Goal: Information Seeking & Learning: Learn about a topic

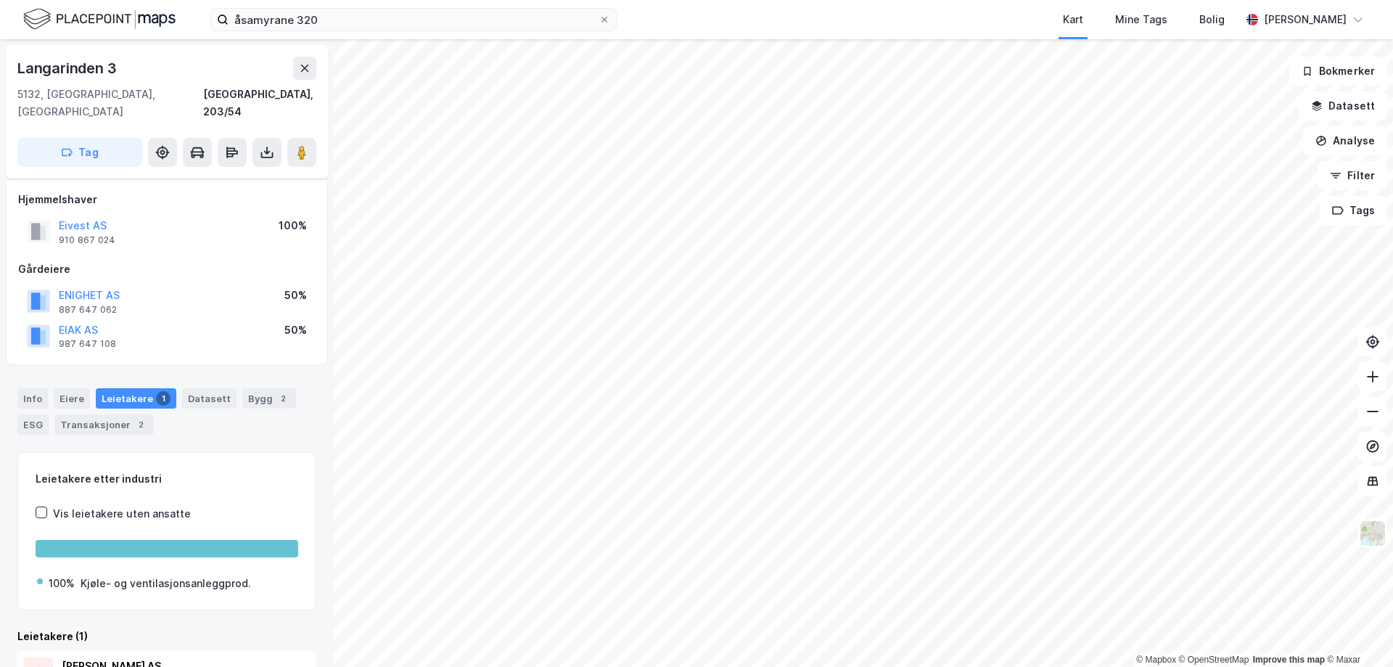
click at [376, 33] on div "åsamyrane 320 Kart Mine Tags Bolig [PERSON_NAME]" at bounding box center [696, 19] width 1393 height 39
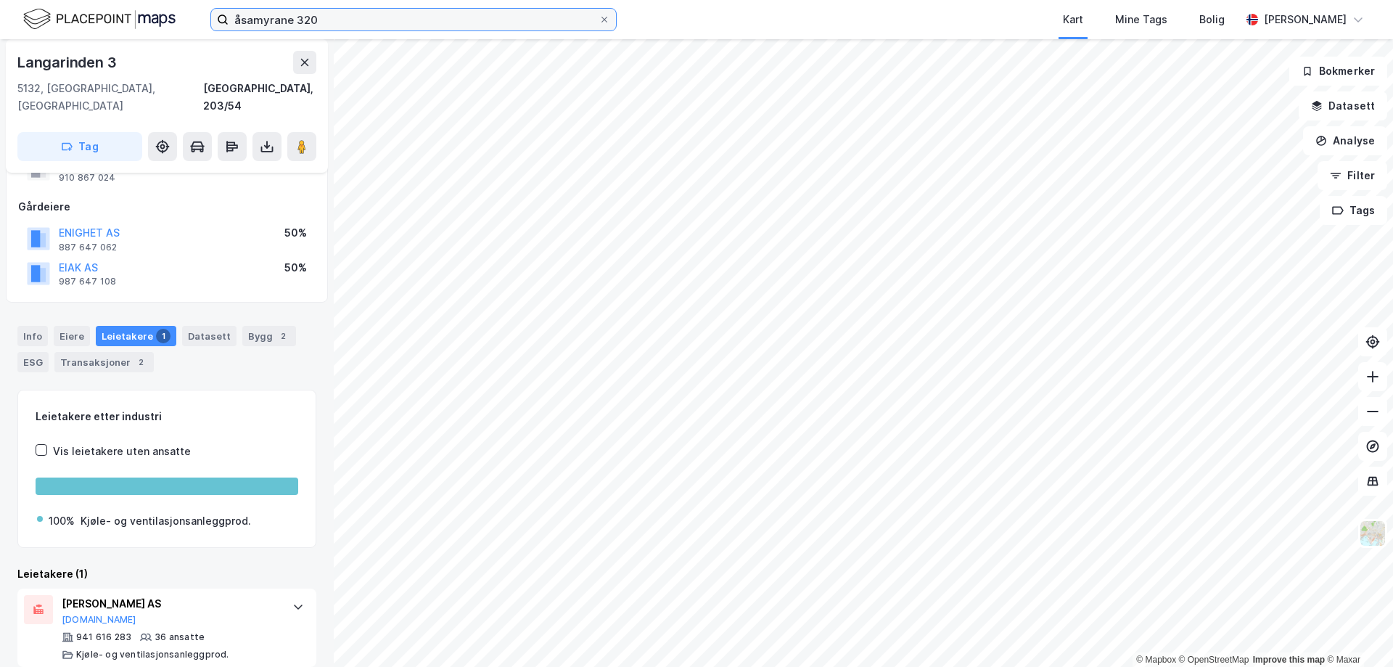
click at [378, 25] on input "åsamyrane 320" at bounding box center [413, 20] width 370 height 22
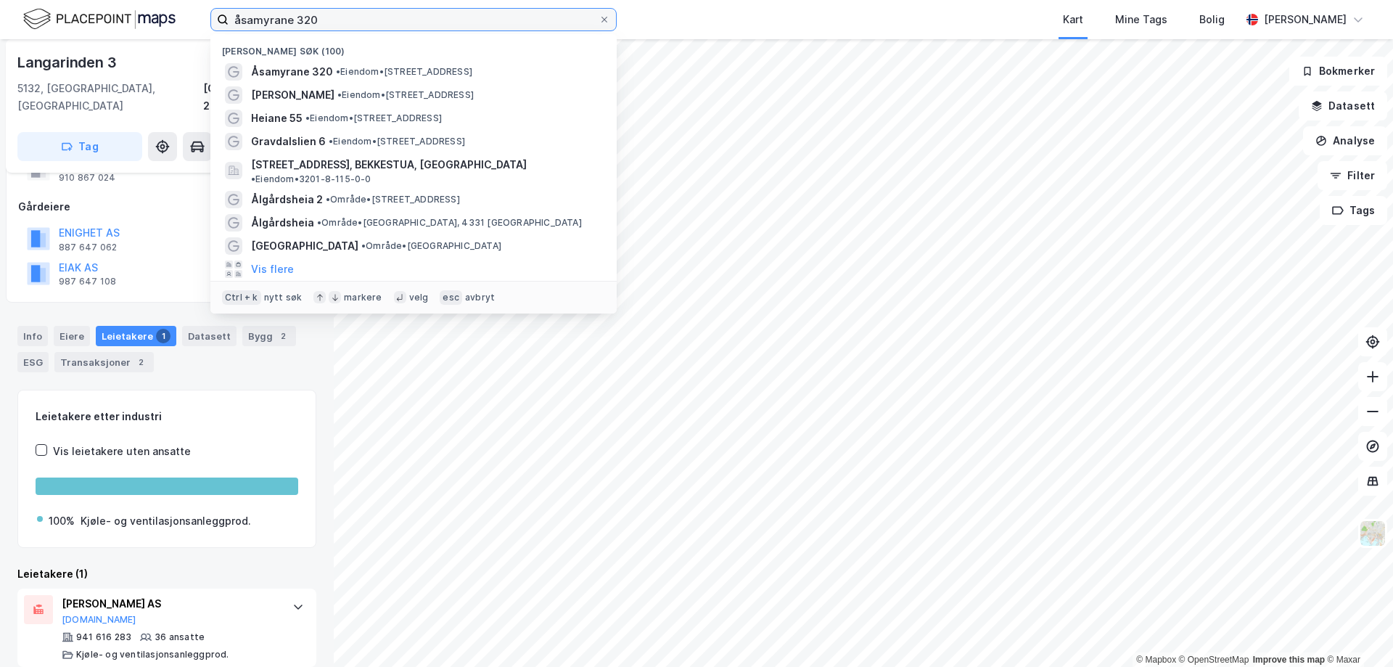
drag, startPoint x: 378, startPoint y: 25, endPoint x: 302, endPoint y: 15, distance: 76.9
click at [296, 18] on input "åsamyrane 320" at bounding box center [413, 20] width 370 height 22
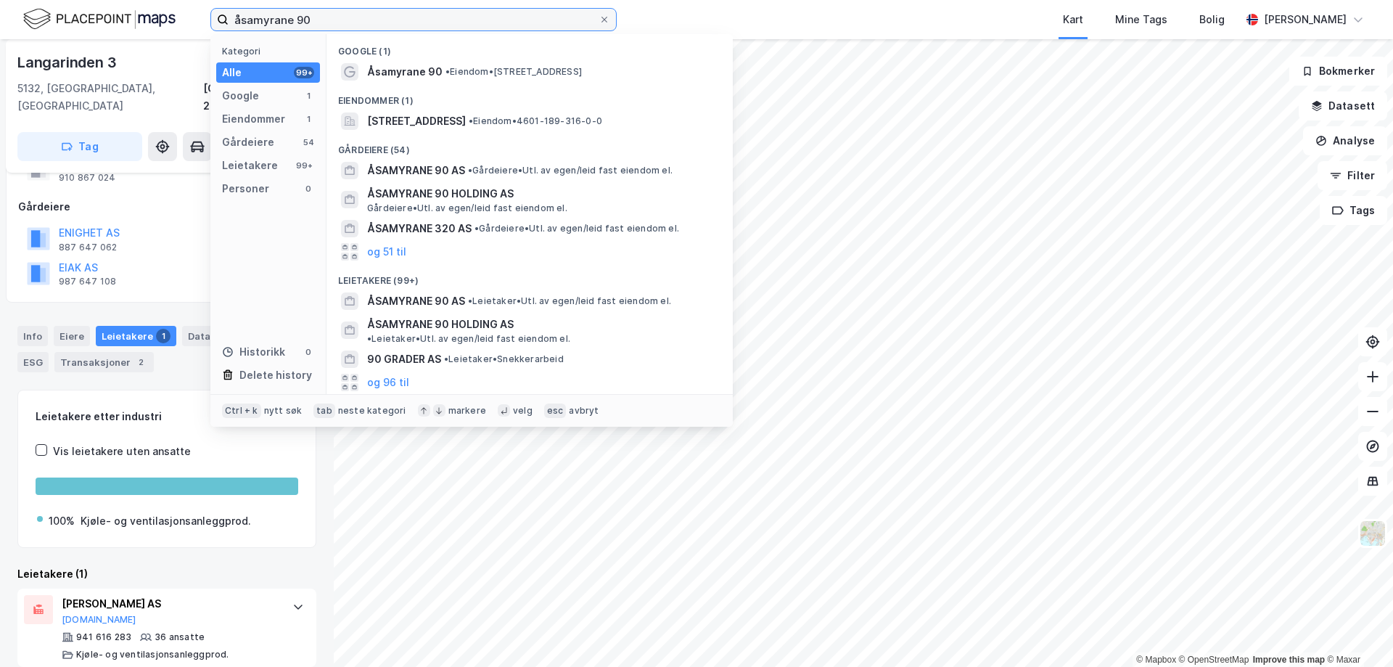
type input "åsamyrane 90"
click at [386, 83] on div "Eiendommer (1)" at bounding box center [529, 96] width 406 height 26
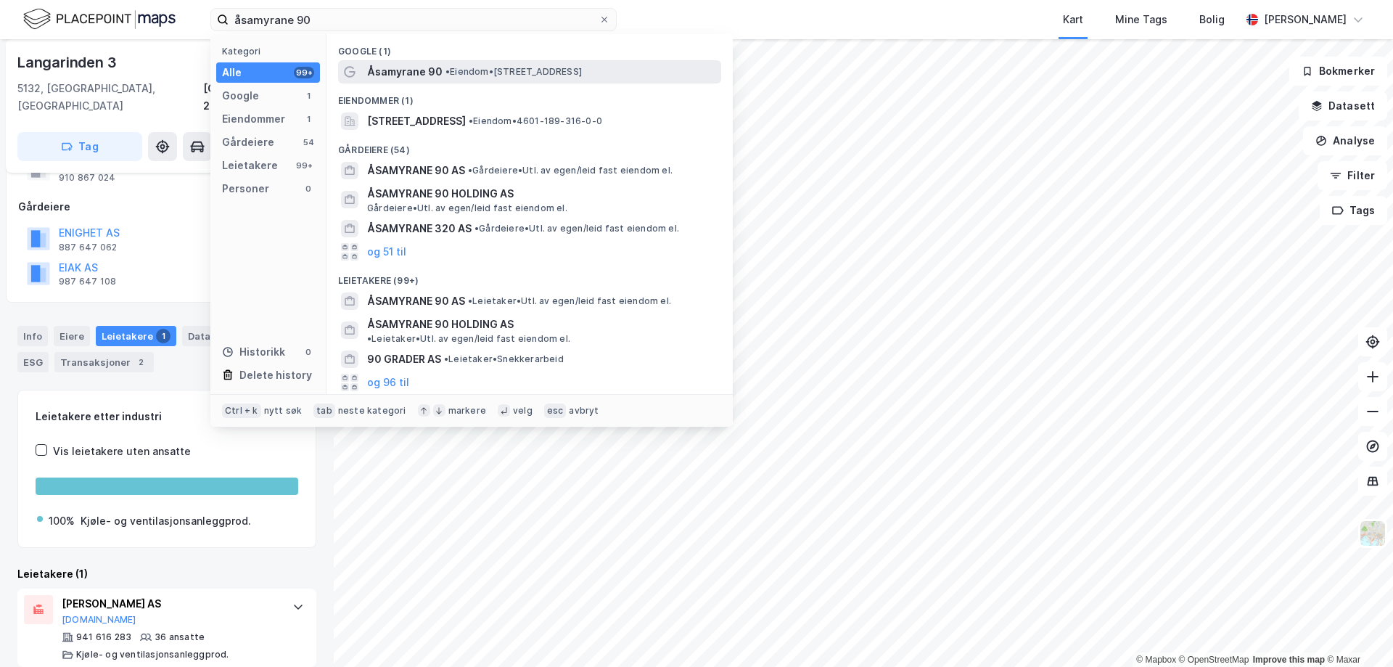
click at [389, 78] on span "Åsamyrane 90" at bounding box center [404, 71] width 75 height 17
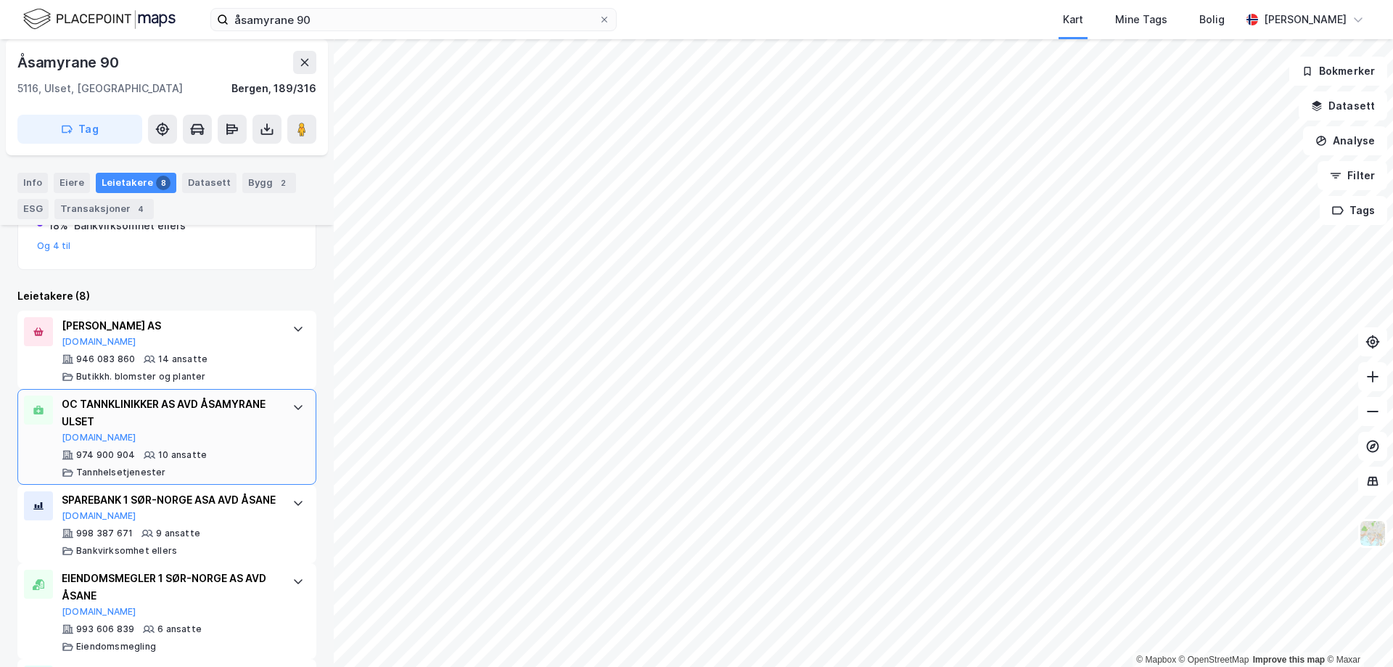
scroll to position [376, 0]
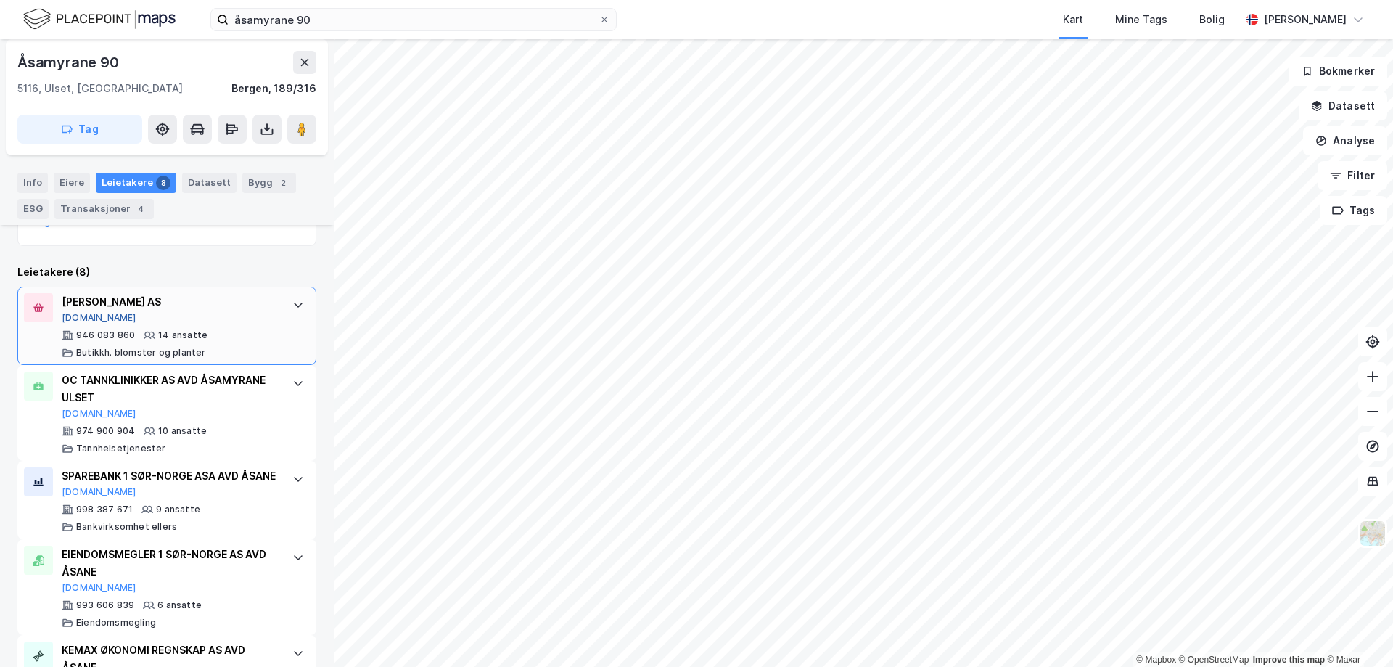
click at [76, 320] on button "[DOMAIN_NAME]" at bounding box center [99, 318] width 75 height 12
click at [300, 130] on image at bounding box center [301, 129] width 9 height 15
click at [1356, 147] on button "Analyse" at bounding box center [1345, 140] width 84 height 29
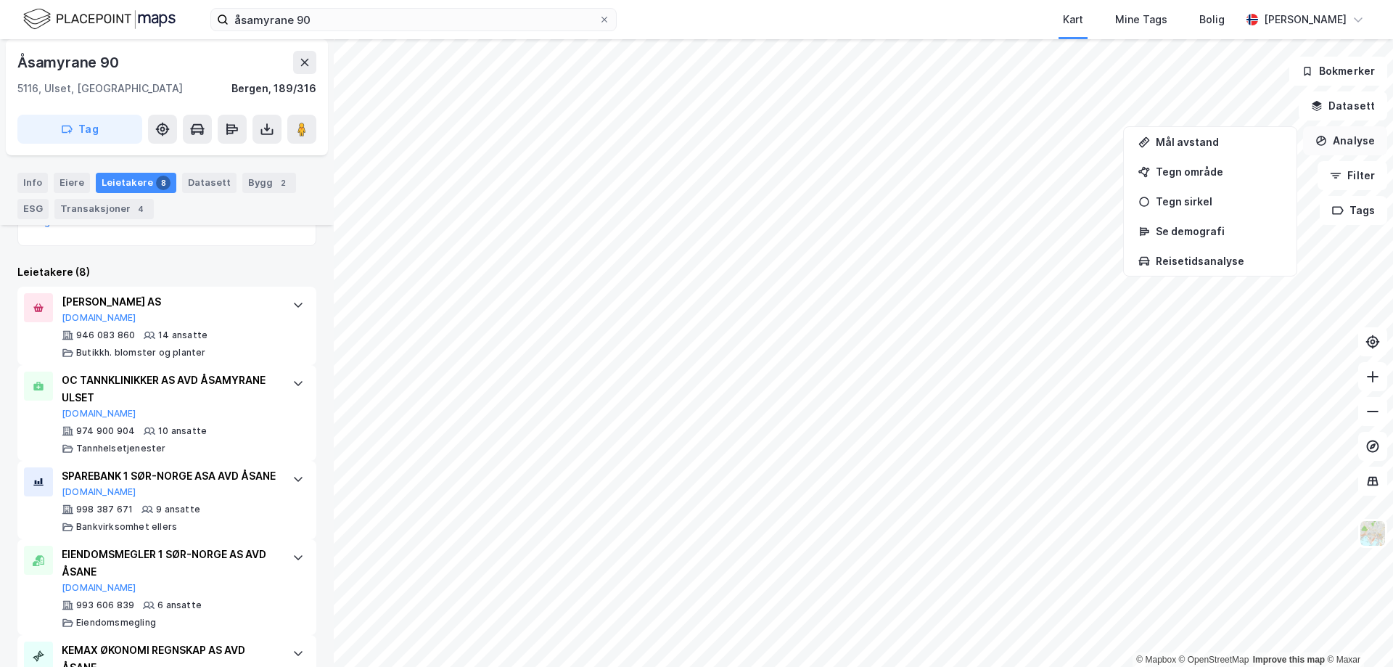
click at [1356, 147] on button "Analyse" at bounding box center [1345, 140] width 84 height 29
click at [1203, 173] on div "Tegn område" at bounding box center [1218, 171] width 126 height 12
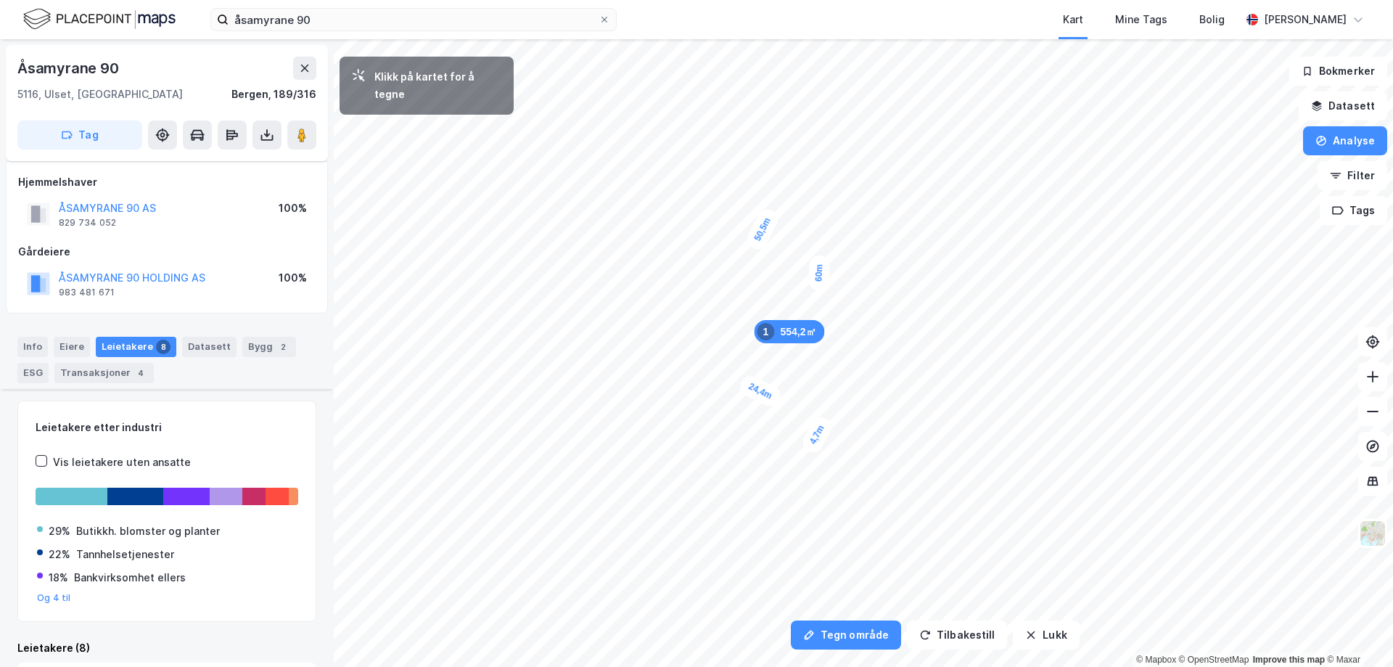
click at [811, 447] on div "4,7m" at bounding box center [817, 434] width 36 height 42
click at [835, 461] on div "4,7m" at bounding box center [822, 453] width 42 height 36
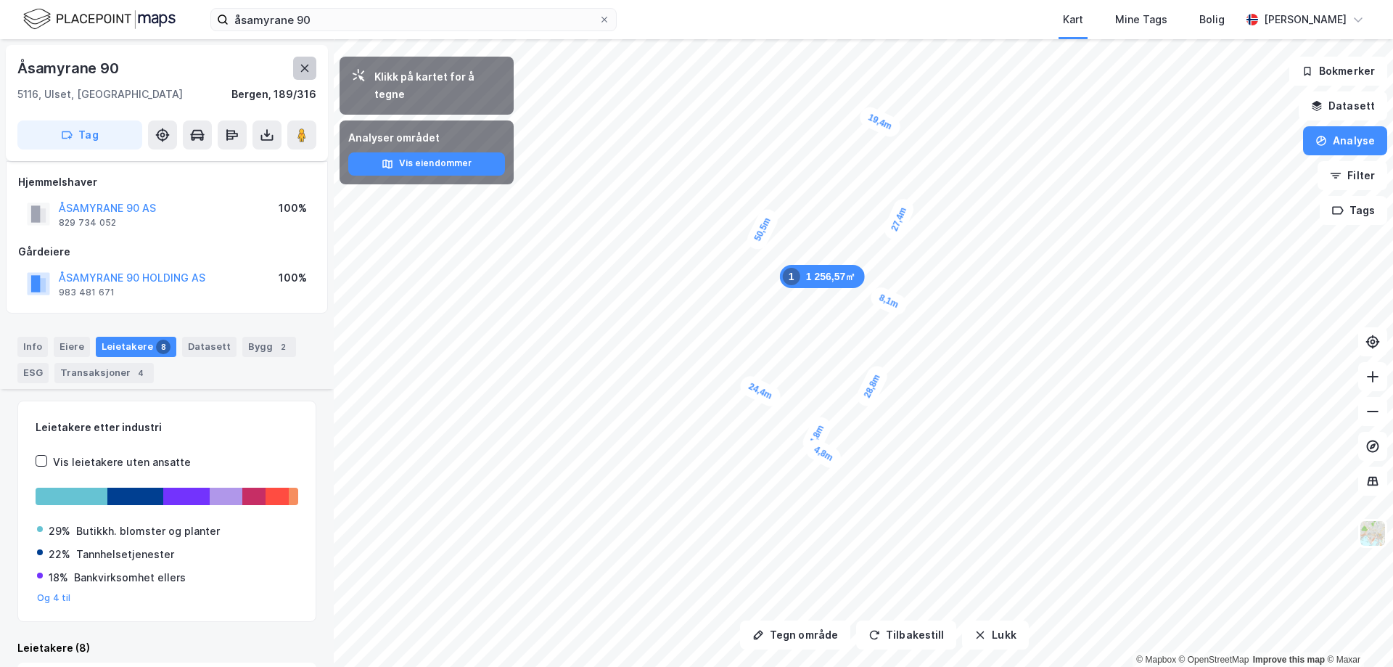
click at [310, 67] on icon at bounding box center [305, 68] width 12 height 12
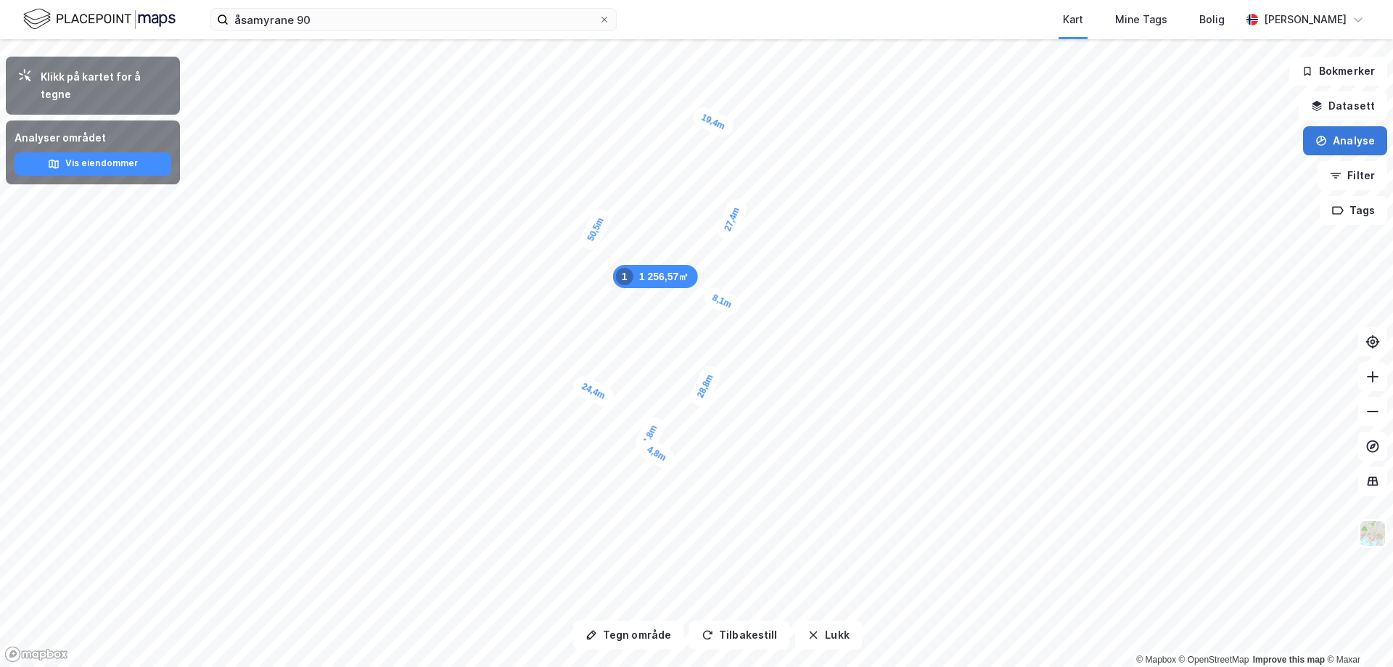
click at [1355, 149] on button "Analyse" at bounding box center [1345, 140] width 84 height 29
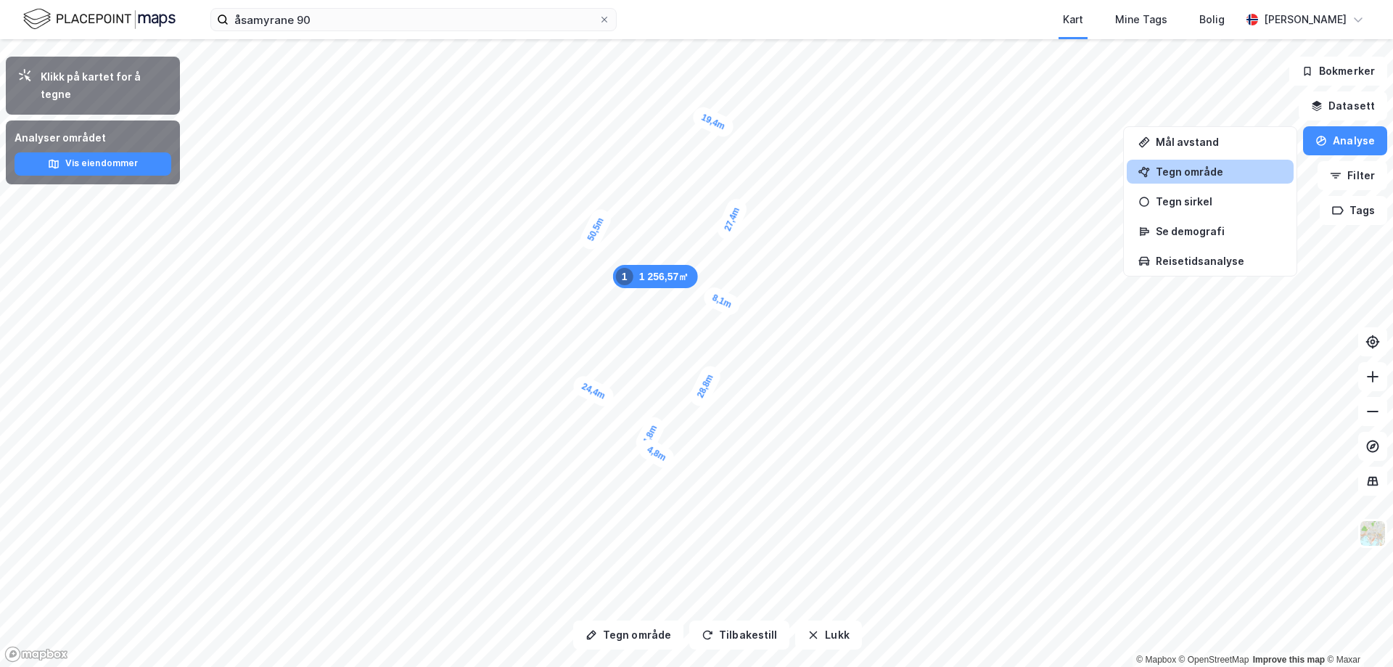
click at [1216, 173] on div "Tegn område" at bounding box center [1218, 171] width 126 height 12
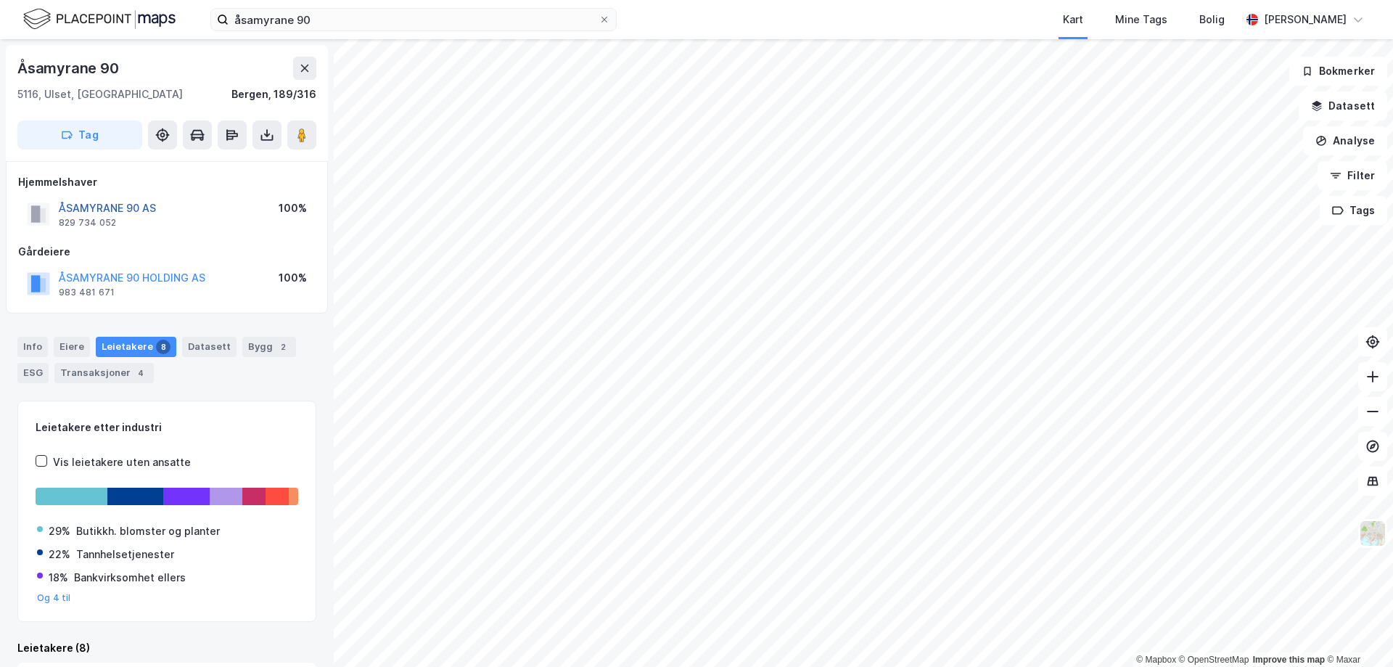
click at [0, 0] on button "ÅSAMYRANE 90 AS" at bounding box center [0, 0] width 0 height 0
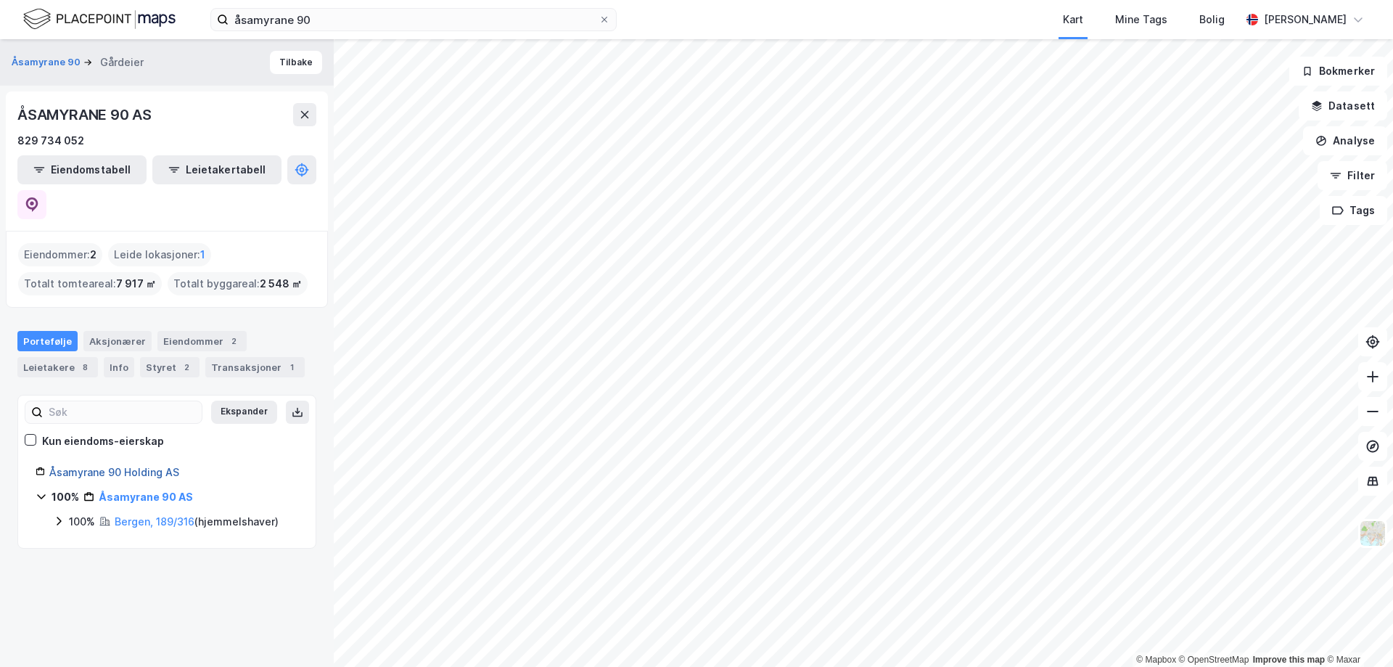
click at [131, 466] on link "Åsamyrane 90 Holding AS" at bounding box center [114, 472] width 130 height 12
click at [115, 331] on div "Aksjonærer" at bounding box center [117, 341] width 68 height 20
